Goal: Transaction & Acquisition: Purchase product/service

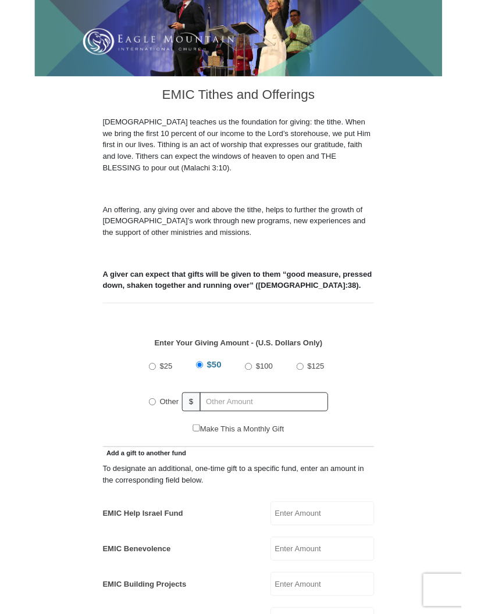
scroll to position [208, 0]
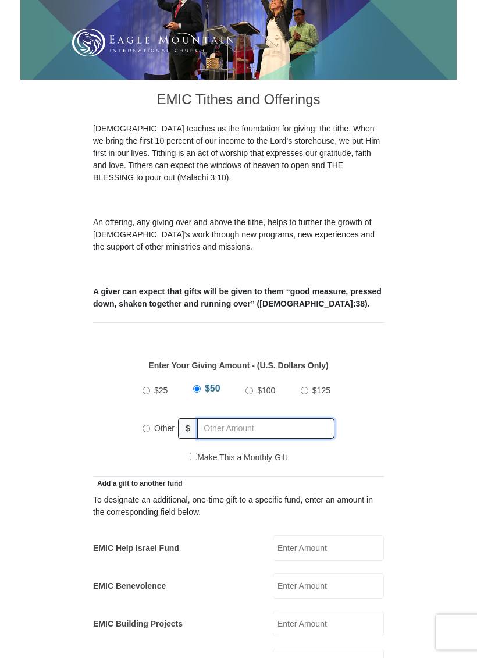
click at [233, 419] on input "text" at bounding box center [265, 429] width 137 height 20
radio input "true"
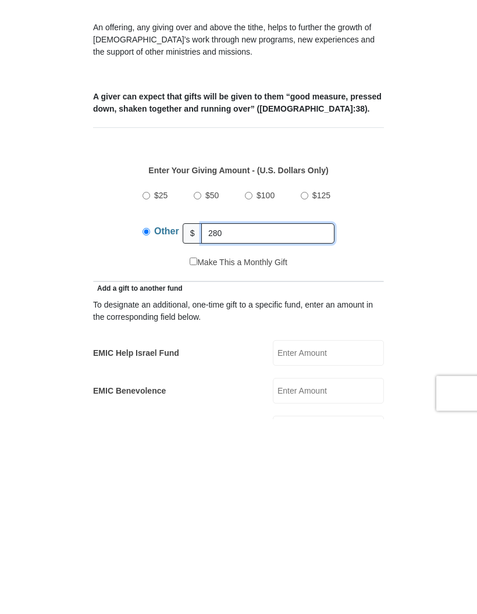
type input "280"
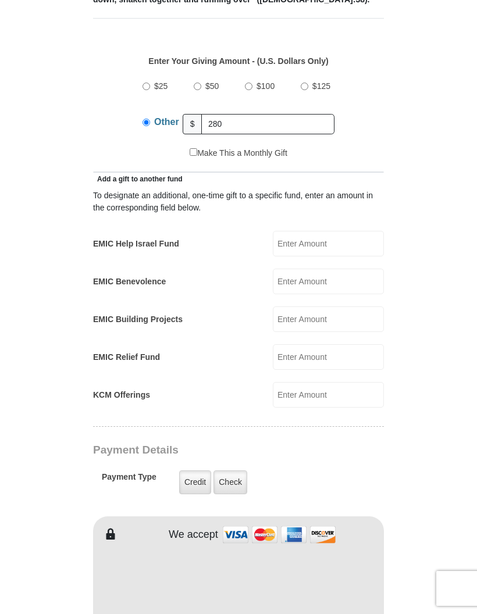
scroll to position [560, 0]
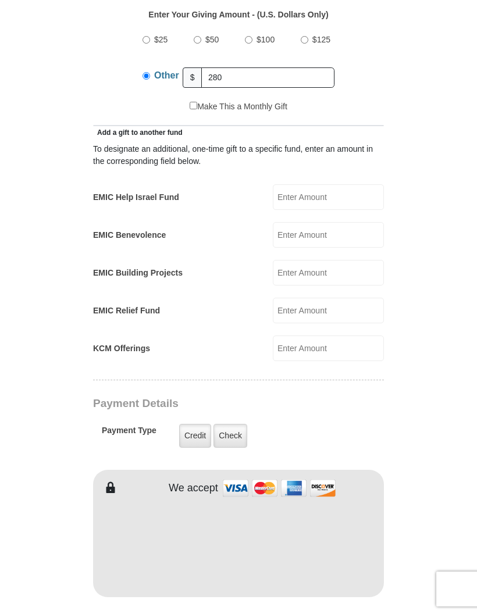
type input "[PERSON_NAME]"
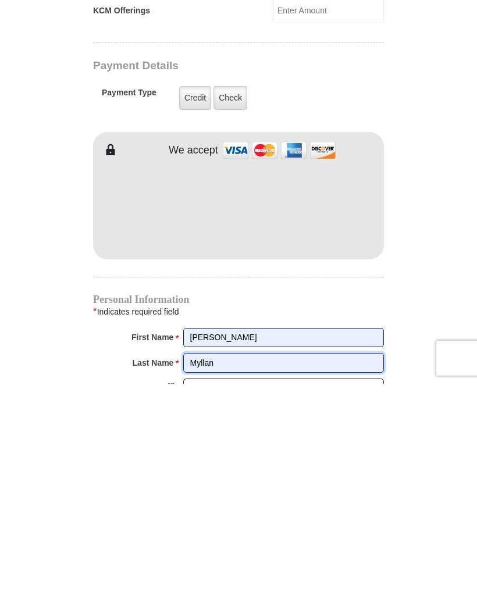
click at [246, 584] on input "Myllan" at bounding box center [283, 594] width 201 height 20
type input "M"
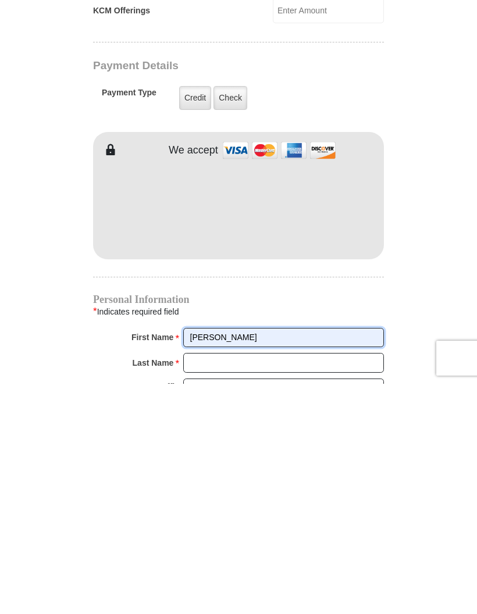
click at [257, 559] on input "[PERSON_NAME]" at bounding box center [283, 569] width 201 height 20
type input "W"
type input "WM Management"
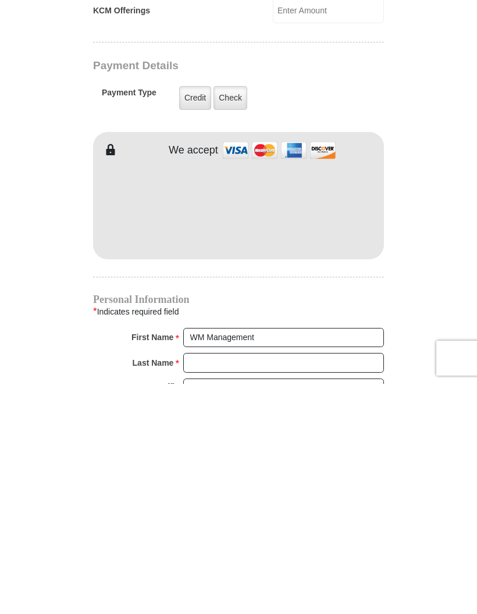
scroll to position [897, 0]
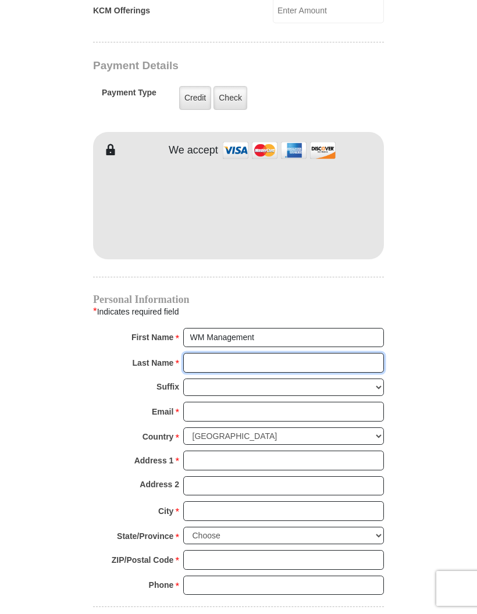
click at [215, 353] on input "Last Name *" at bounding box center [283, 363] width 201 height 20
type input "Consulting"
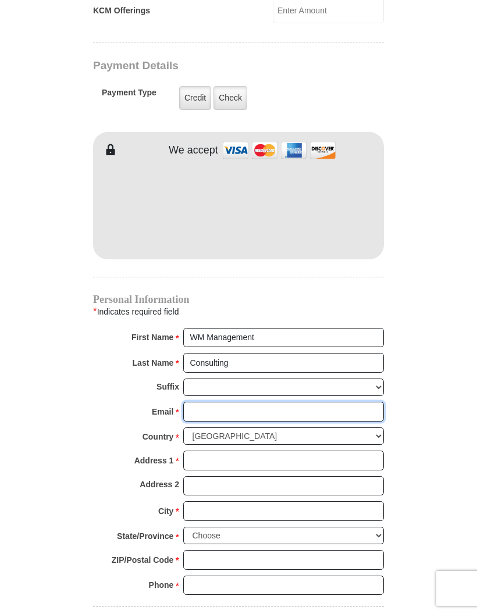
click at [228, 402] on input "Email *" at bounding box center [283, 412] width 201 height 20
type input "[EMAIL_ADDRESS][DOMAIN_NAME]"
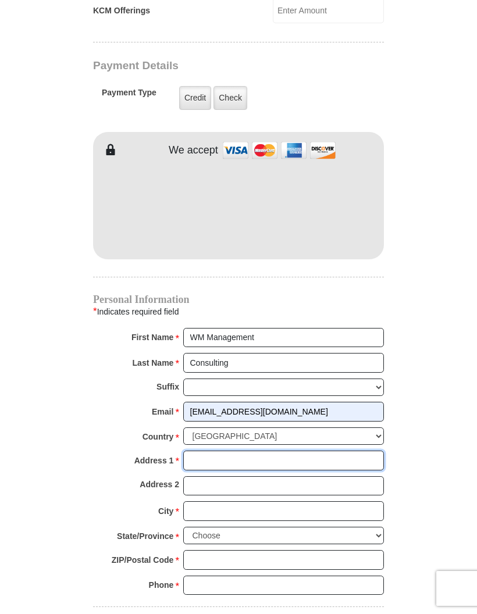
type input "[STREET_ADDRESS]"
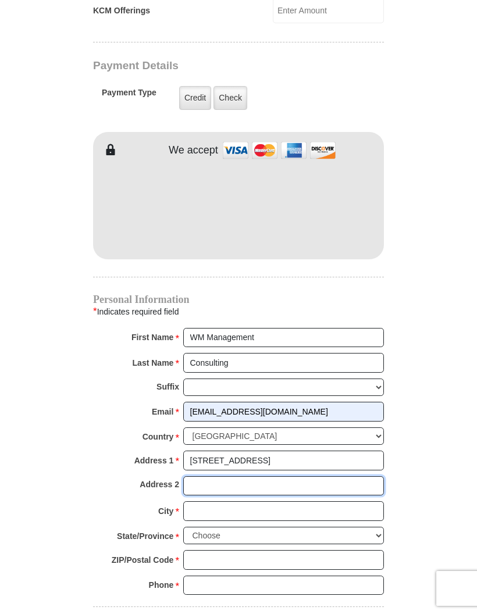
type input "2051"
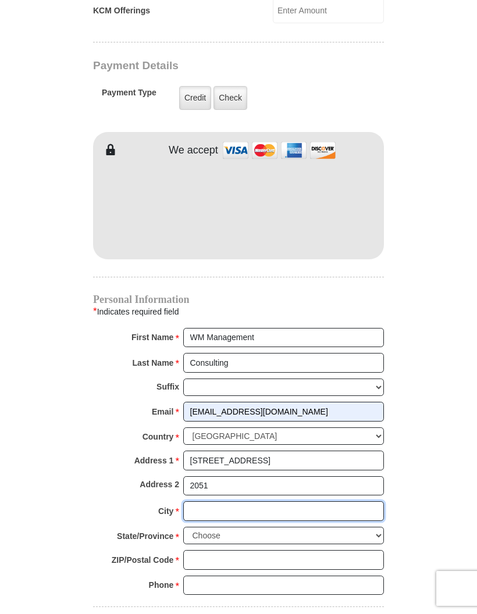
type input "[GEOGRAPHIC_DATA]"
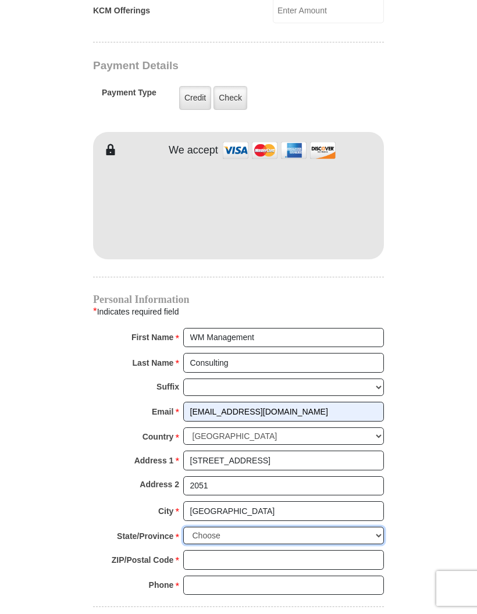
select select "[GEOGRAPHIC_DATA]"
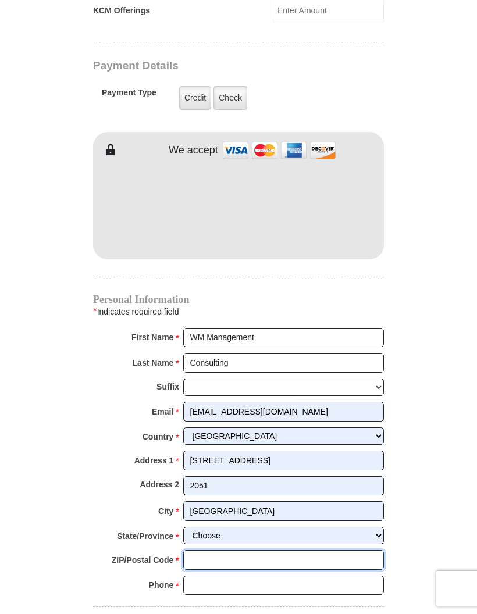
type input "76137"
type input "6506791826"
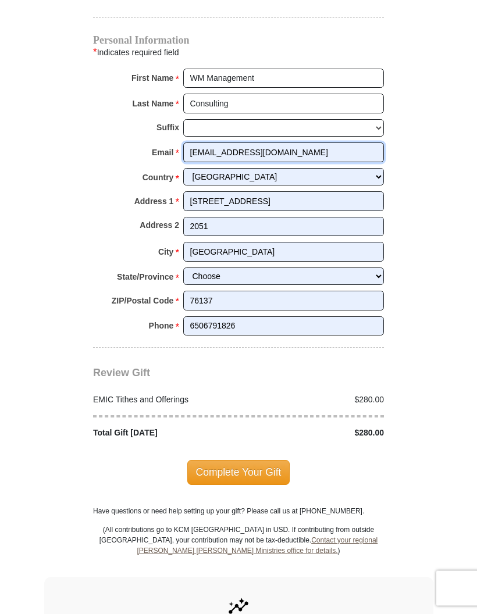
scroll to position [1157, 0]
click at [225, 460] on span "Complete Your Gift" at bounding box center [238, 472] width 103 height 24
